Goal: Find specific page/section: Find specific page/section

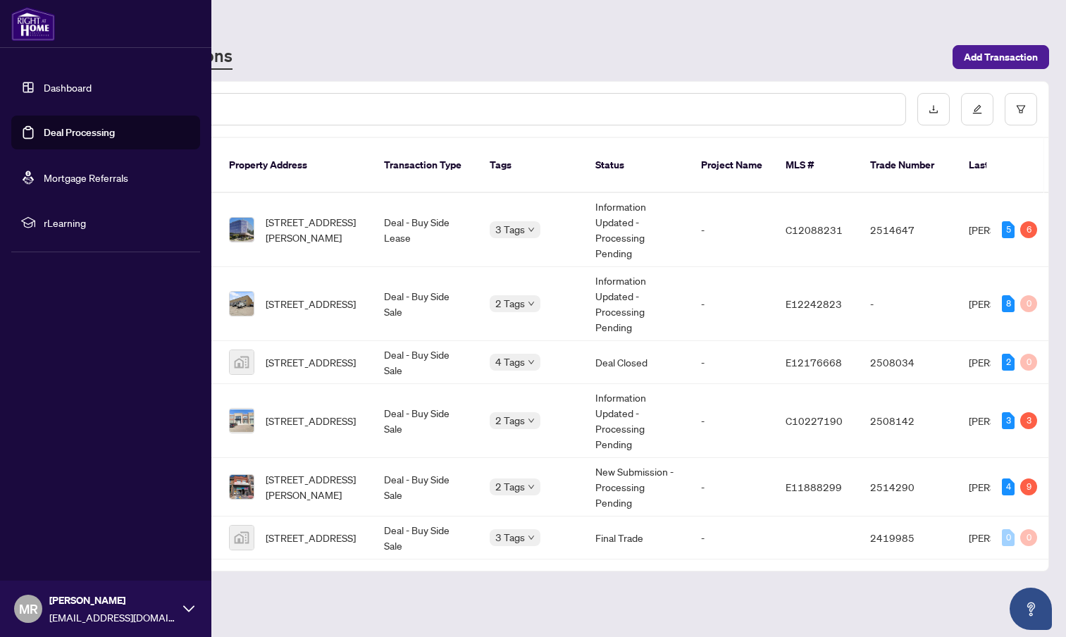
scroll to position [0, 383]
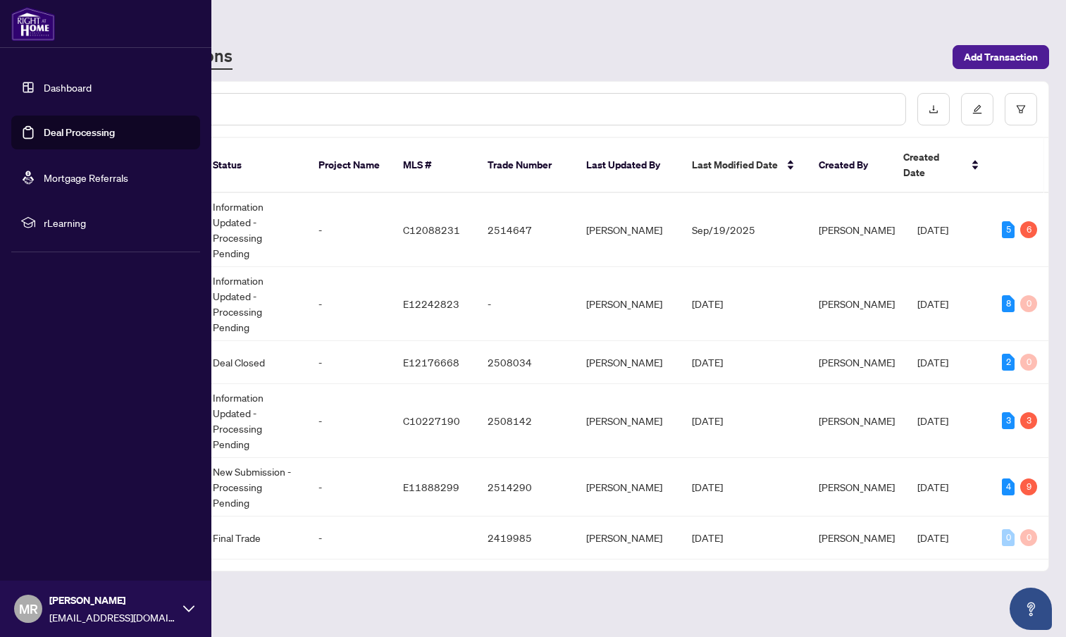
click at [66, 81] on link "Dashboard" at bounding box center [68, 87] width 48 height 13
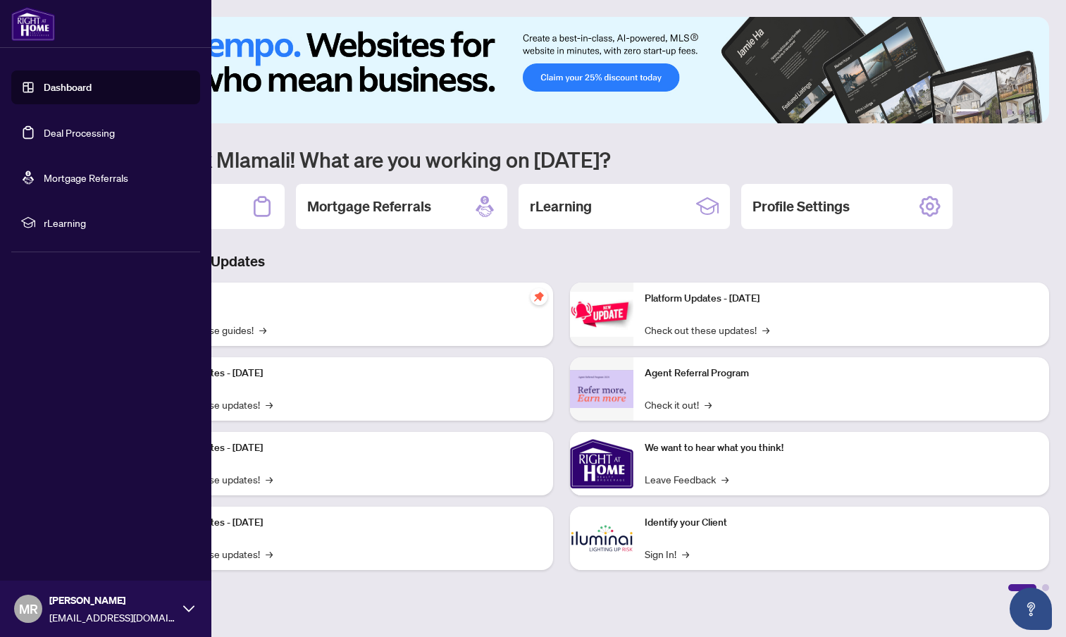
click at [64, 134] on link "Deal Processing" at bounding box center [79, 132] width 71 height 13
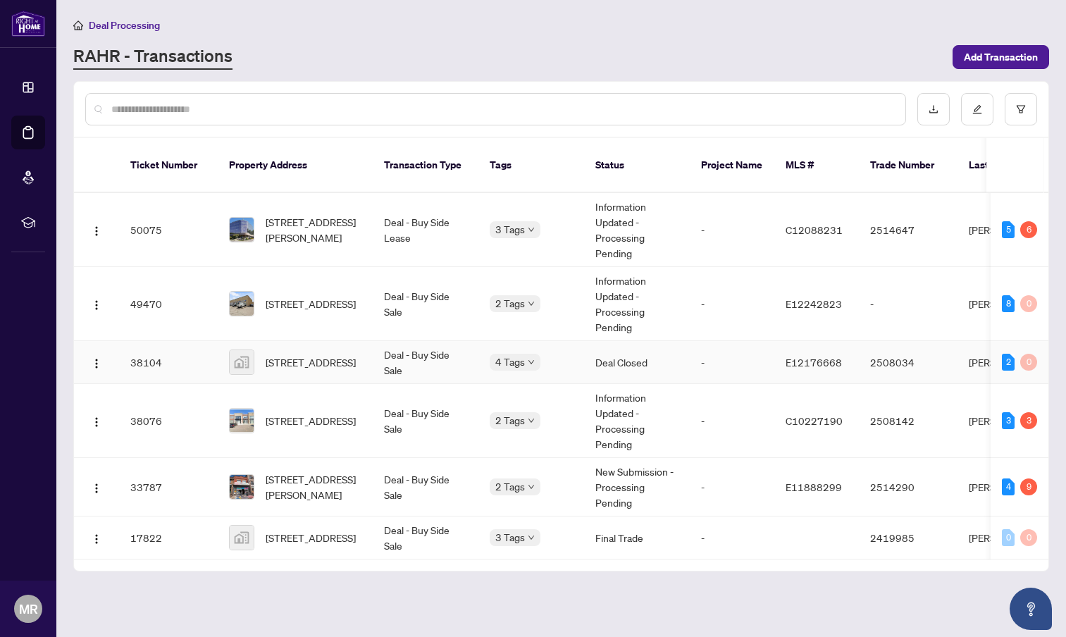
scroll to position [0, 4]
click at [317, 214] on span "[STREET_ADDRESS][PERSON_NAME]" at bounding box center [314, 229] width 96 height 31
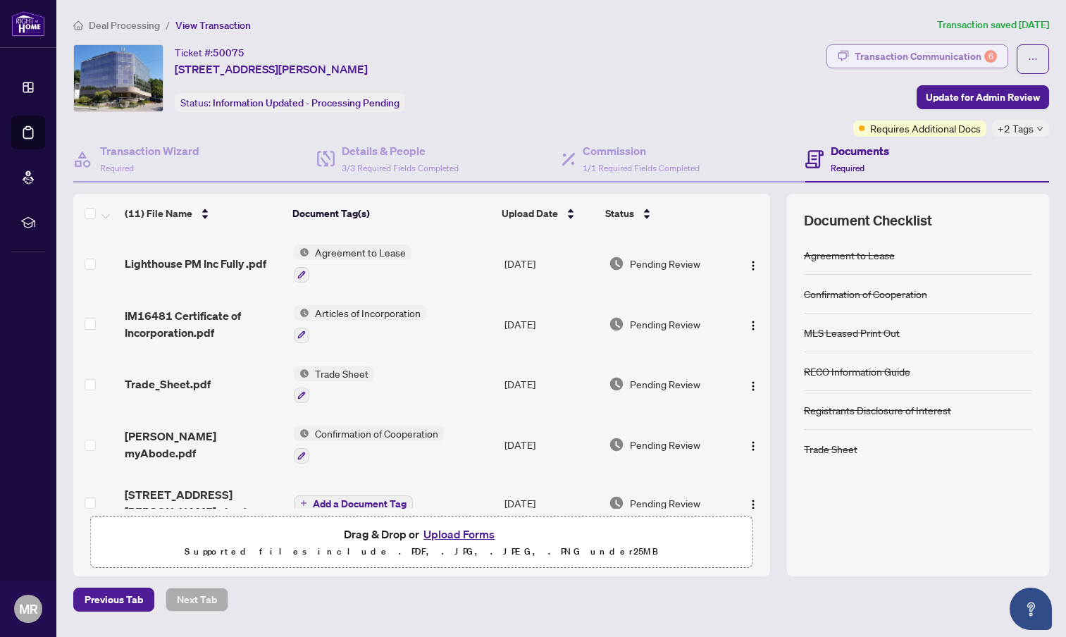
click at [869, 46] on div "Transaction Communication 6" at bounding box center [926, 56] width 142 height 23
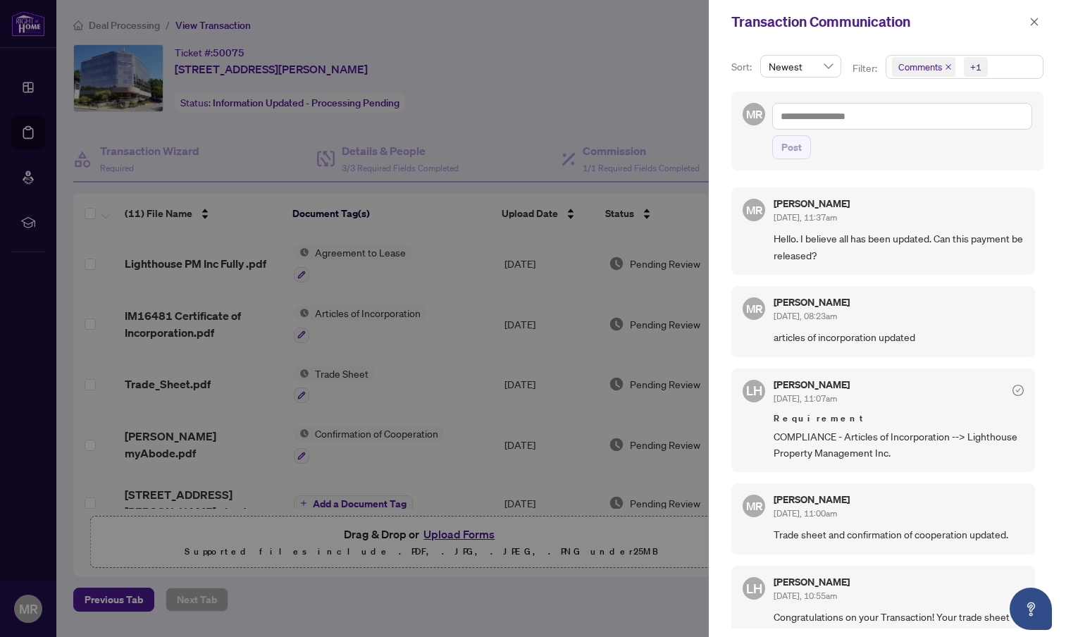
click at [552, 73] on div at bounding box center [533, 318] width 1066 height 637
click at [1039, 19] on icon "close" at bounding box center [1034, 22] width 10 height 10
